Goal: Task Accomplishment & Management: Use online tool/utility

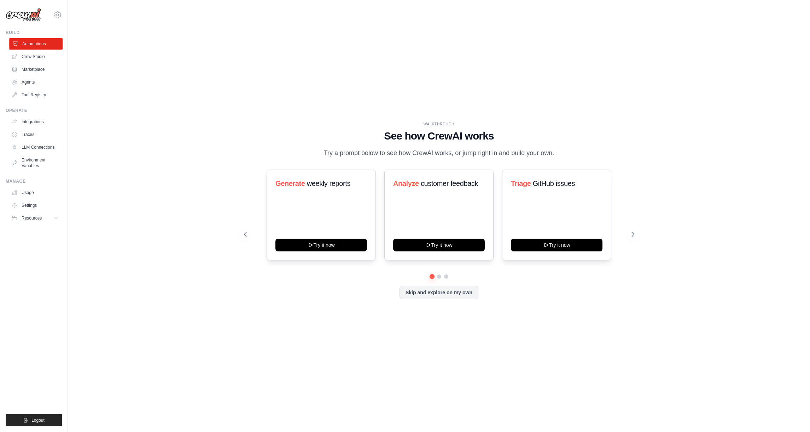
click at [42, 41] on link "Automations" at bounding box center [35, 43] width 53 height 11
click at [635, 235] on icon at bounding box center [633, 234] width 7 height 7
click at [629, 231] on button at bounding box center [633, 234] width 14 height 14
click at [45, 161] on link "Environment Variables" at bounding box center [35, 162] width 53 height 17
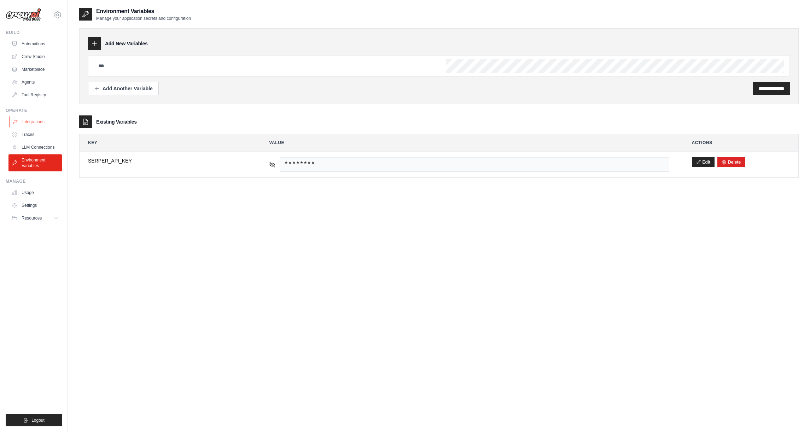
click at [24, 124] on link "Integrations" at bounding box center [35, 121] width 53 height 11
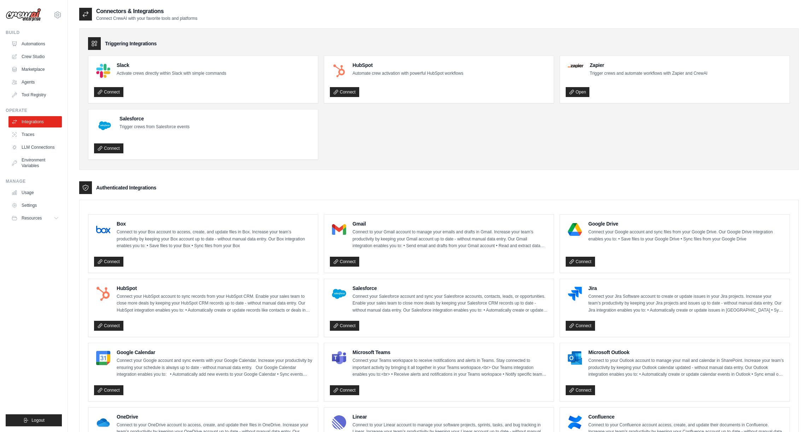
click at [94, 46] on icon at bounding box center [94, 43] width 7 height 7
click at [36, 59] on link "Crew Studio" at bounding box center [35, 56] width 53 height 11
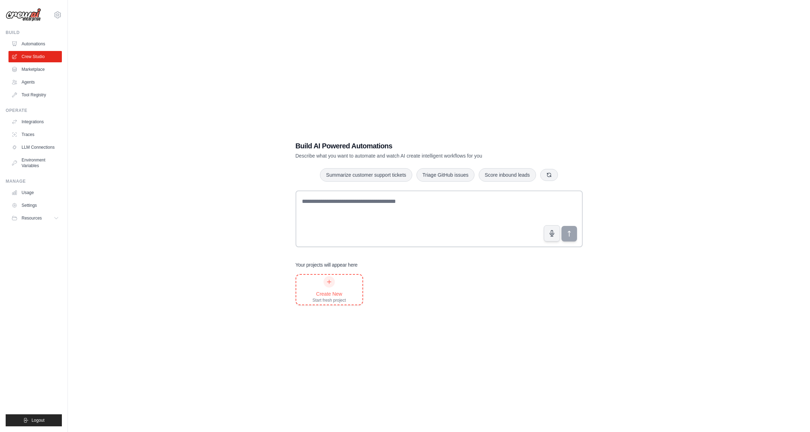
click at [337, 284] on div "Create New Start fresh project" at bounding box center [330, 289] width 34 height 27
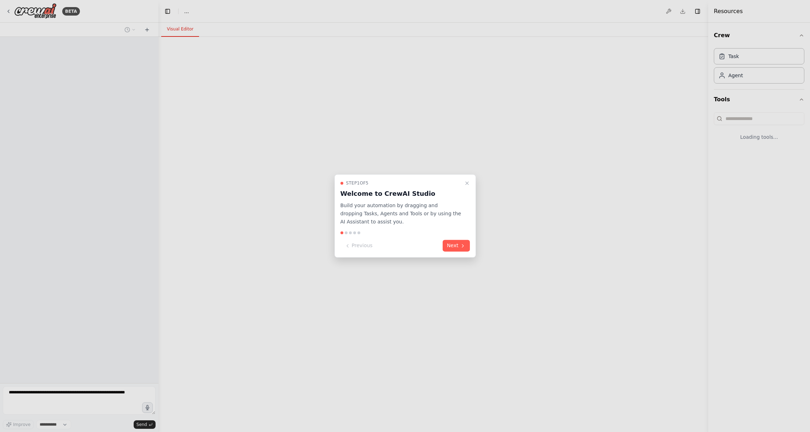
select select "****"
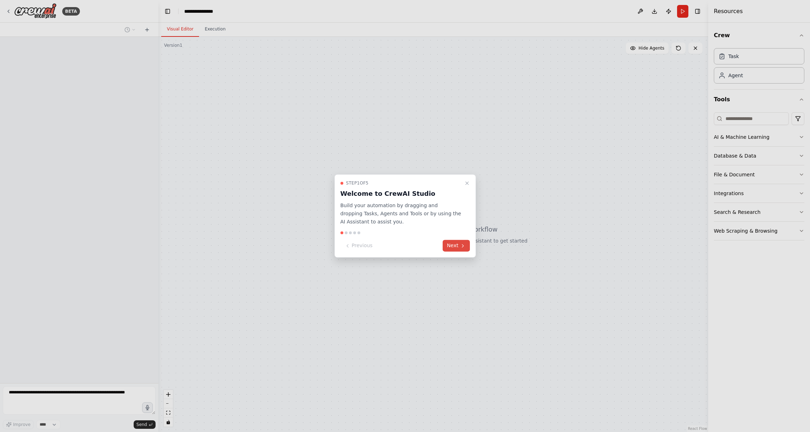
click at [458, 247] on button "Next" at bounding box center [456, 246] width 27 height 12
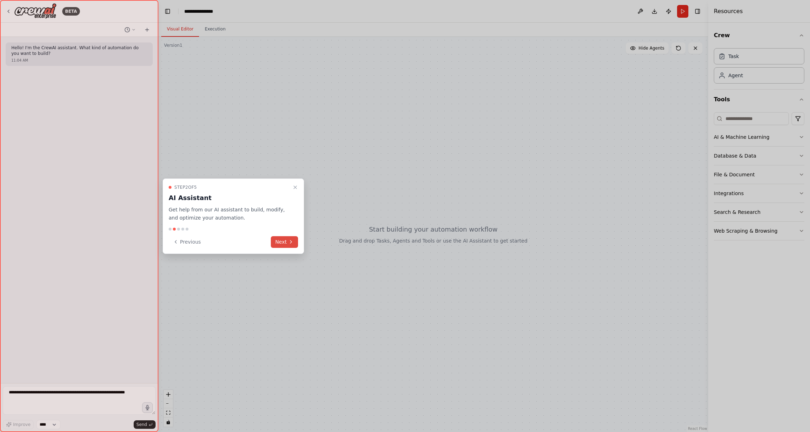
click at [279, 242] on button "Next" at bounding box center [284, 242] width 27 height 12
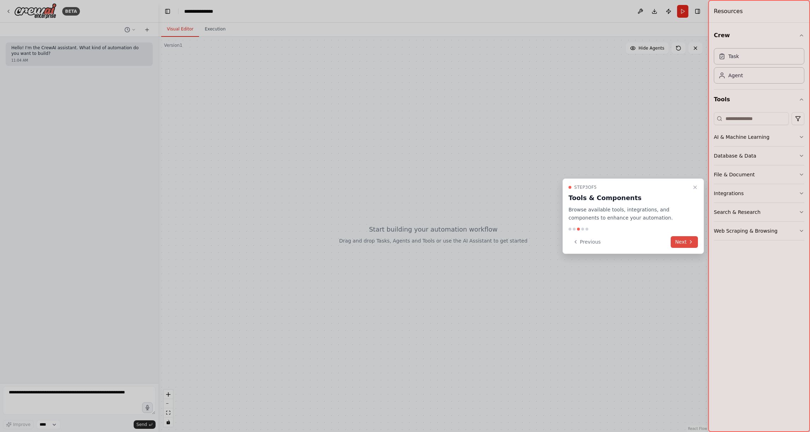
click at [672, 239] on button "Next" at bounding box center [684, 242] width 27 height 12
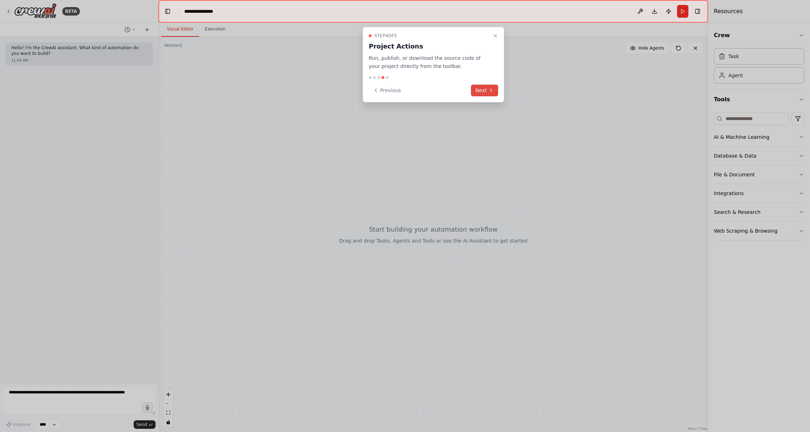
click at [474, 87] on button "Next" at bounding box center [484, 91] width 27 height 12
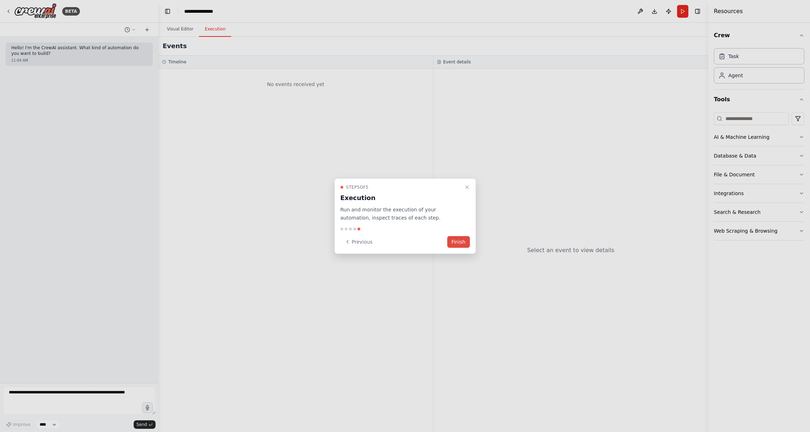
click at [455, 245] on button "Finish" at bounding box center [458, 242] width 23 height 12
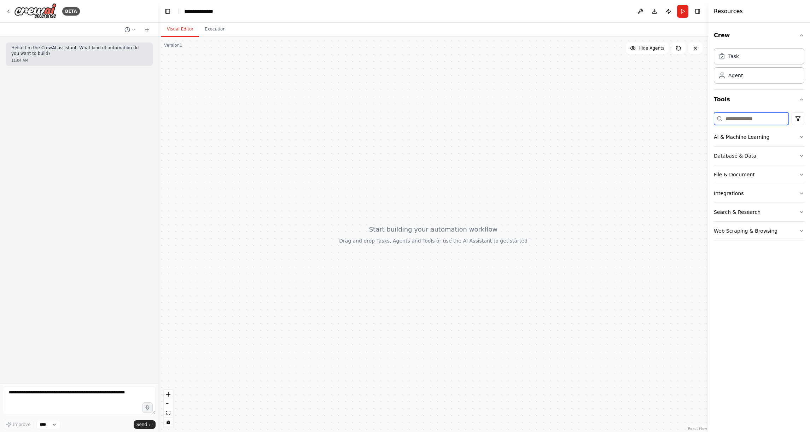
click at [746, 123] on input at bounding box center [751, 118] width 75 height 13
type input "*"
click at [800, 154] on icon "button" at bounding box center [802, 156] width 6 height 6
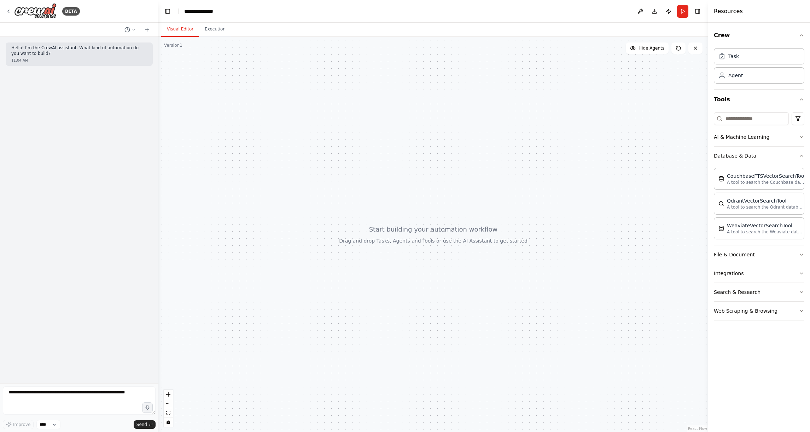
click at [800, 154] on icon "button" at bounding box center [802, 156] width 6 height 6
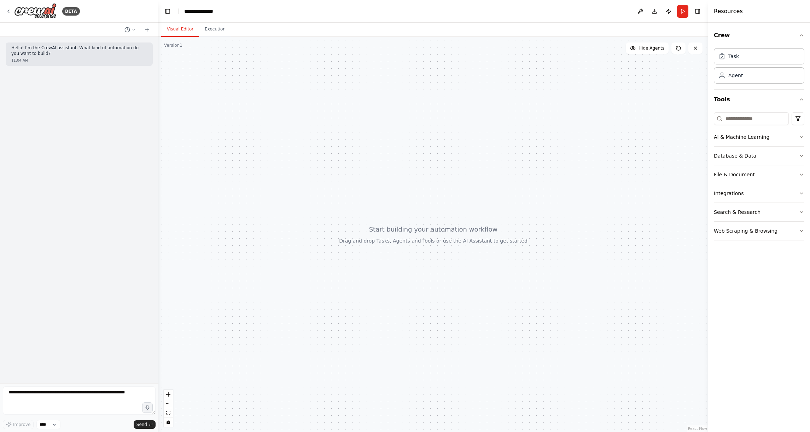
click at [796, 176] on button "File & Document" at bounding box center [759, 174] width 91 height 18
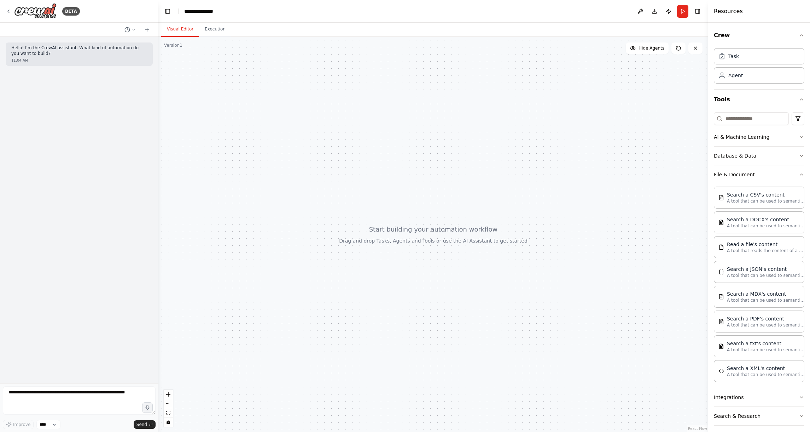
click at [796, 176] on button "File & Document" at bounding box center [759, 174] width 91 height 18
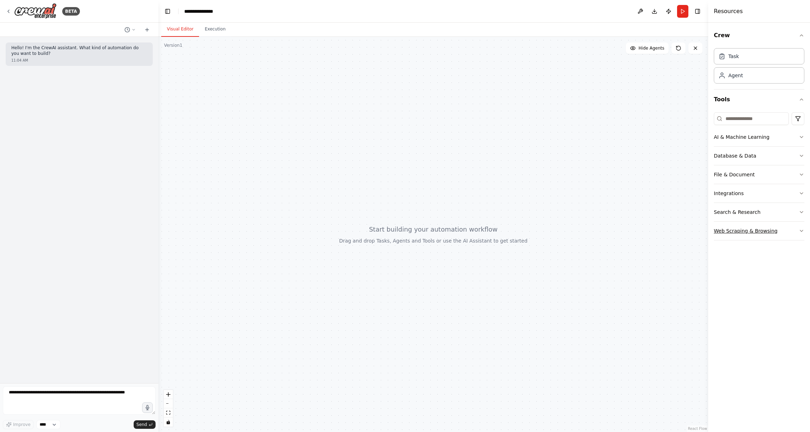
click at [797, 230] on button "Web Scraping & Browsing" at bounding box center [759, 230] width 91 height 18
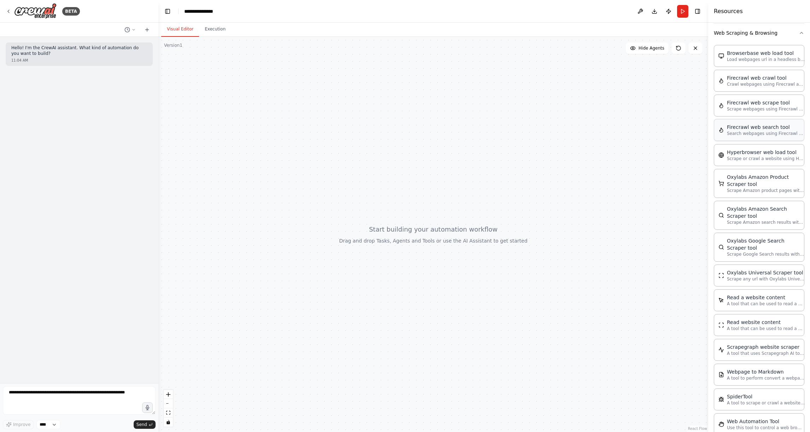
scroll to position [218, 0]
